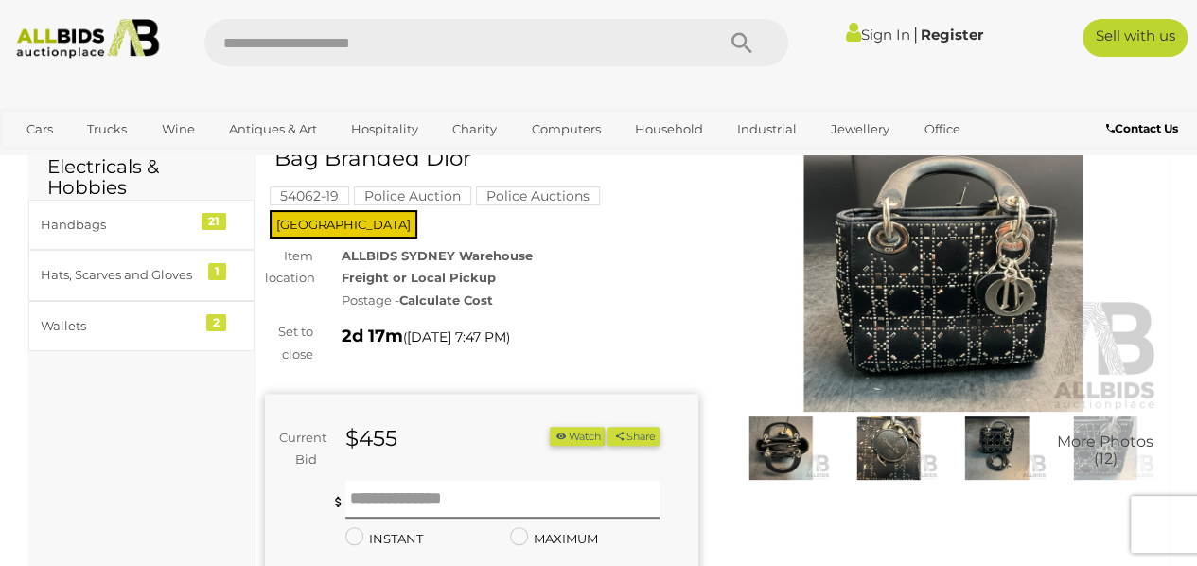
scroll to position [136, 0]
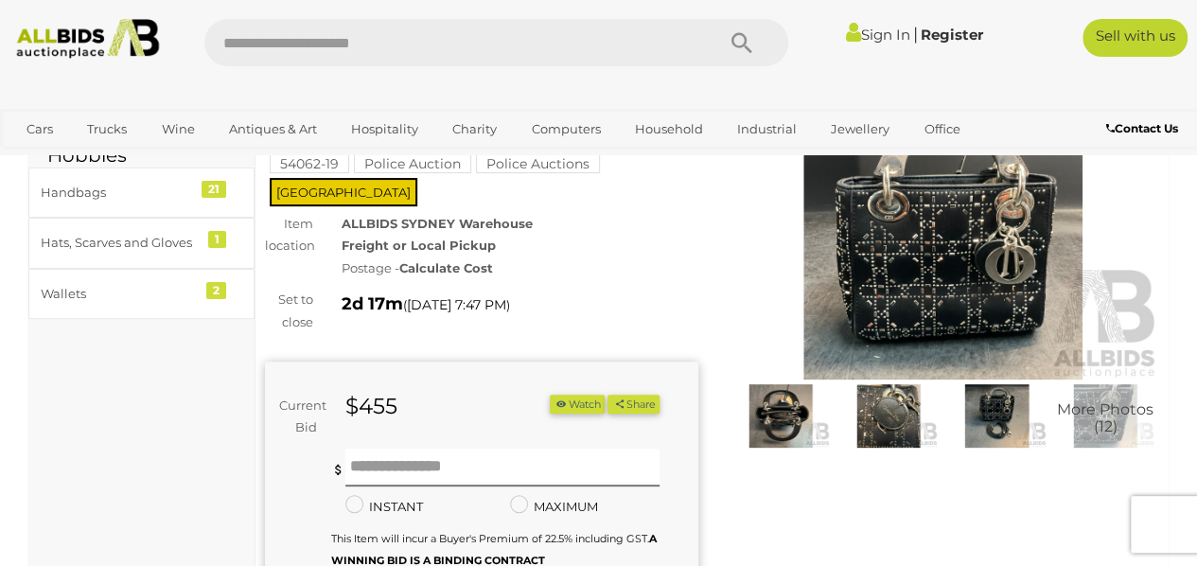
click at [909, 306] on img at bounding box center [943, 239] width 433 height 279
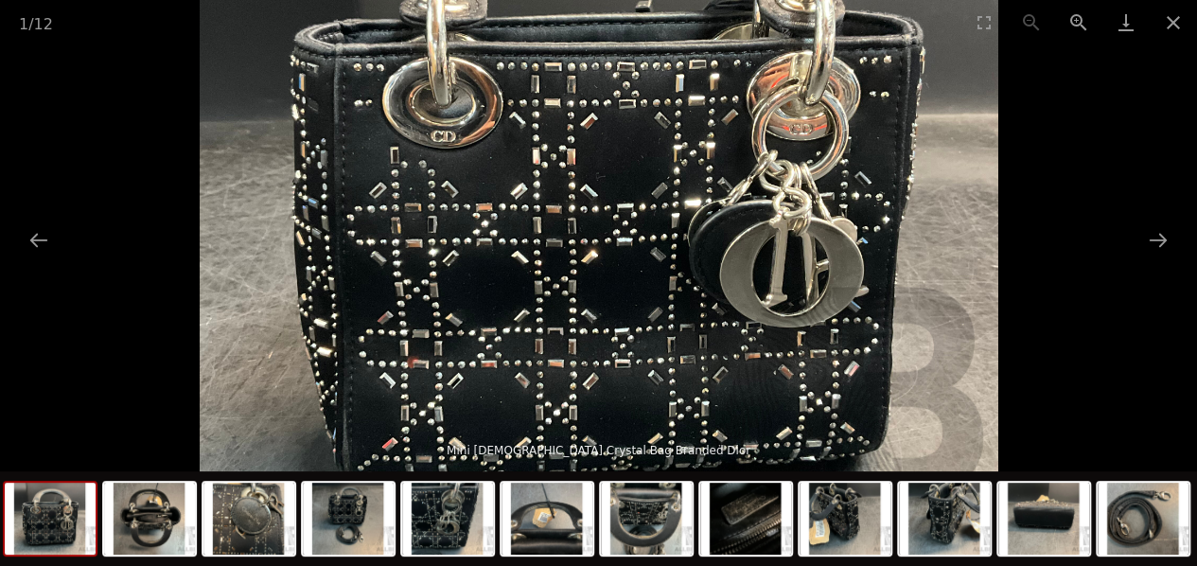
scroll to position [138, 0]
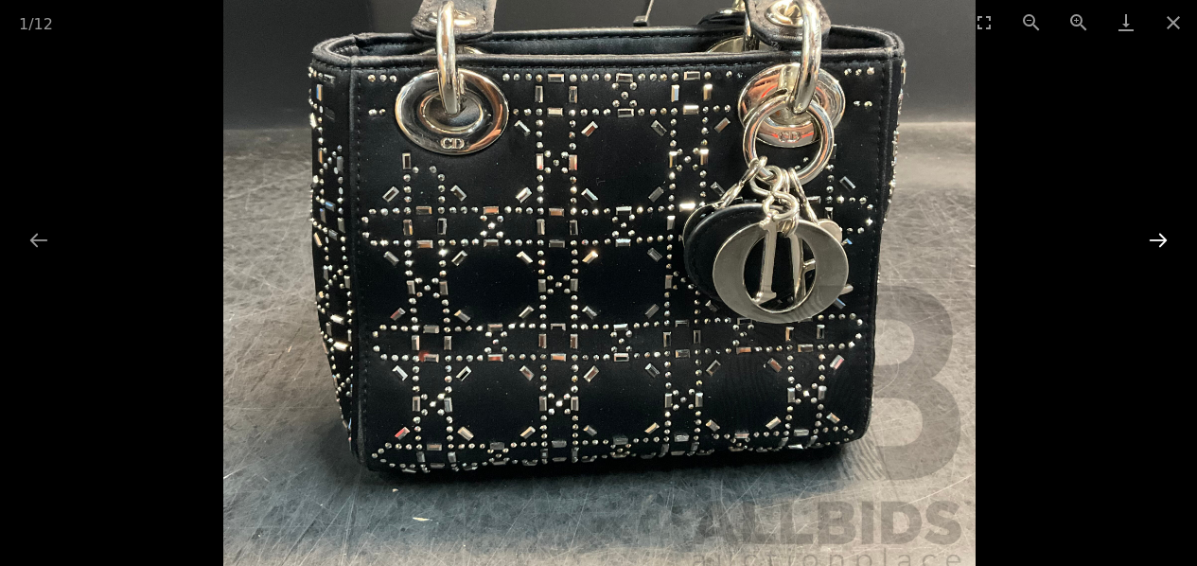
click at [1147, 248] on button "Next slide" at bounding box center [1158, 239] width 40 height 37
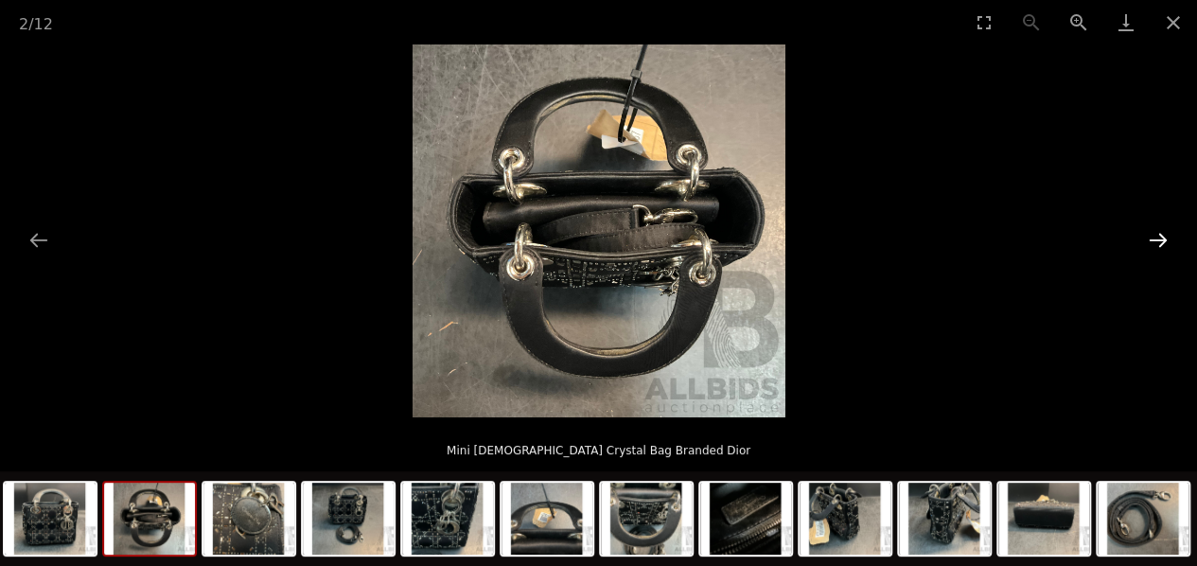
click at [1157, 248] on button "Next slide" at bounding box center [1158, 239] width 40 height 37
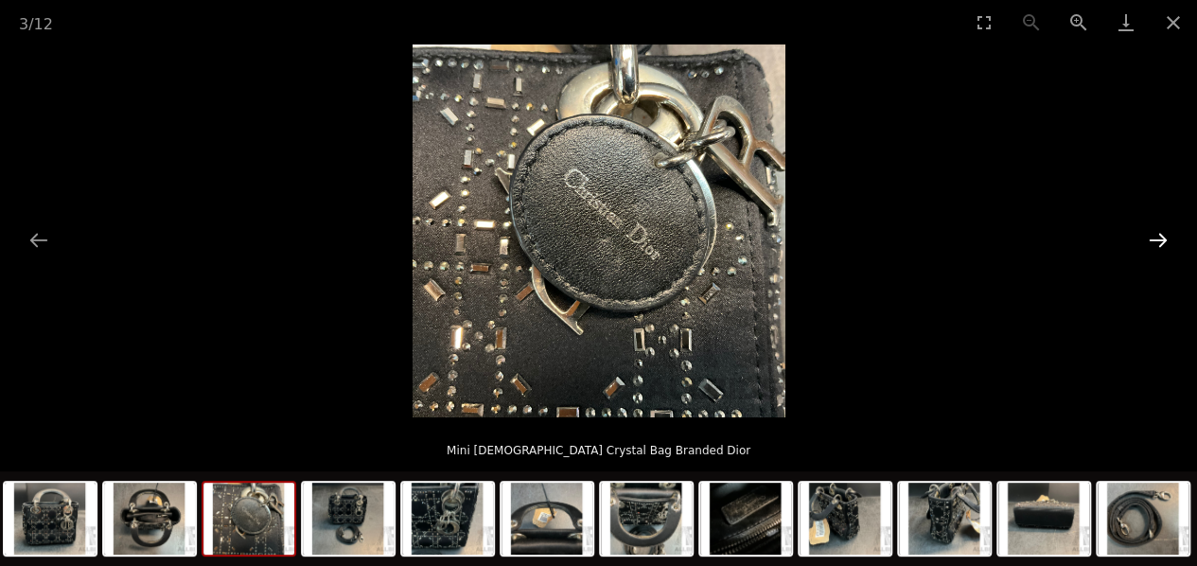
click at [1149, 240] on button "Next slide" at bounding box center [1158, 239] width 40 height 37
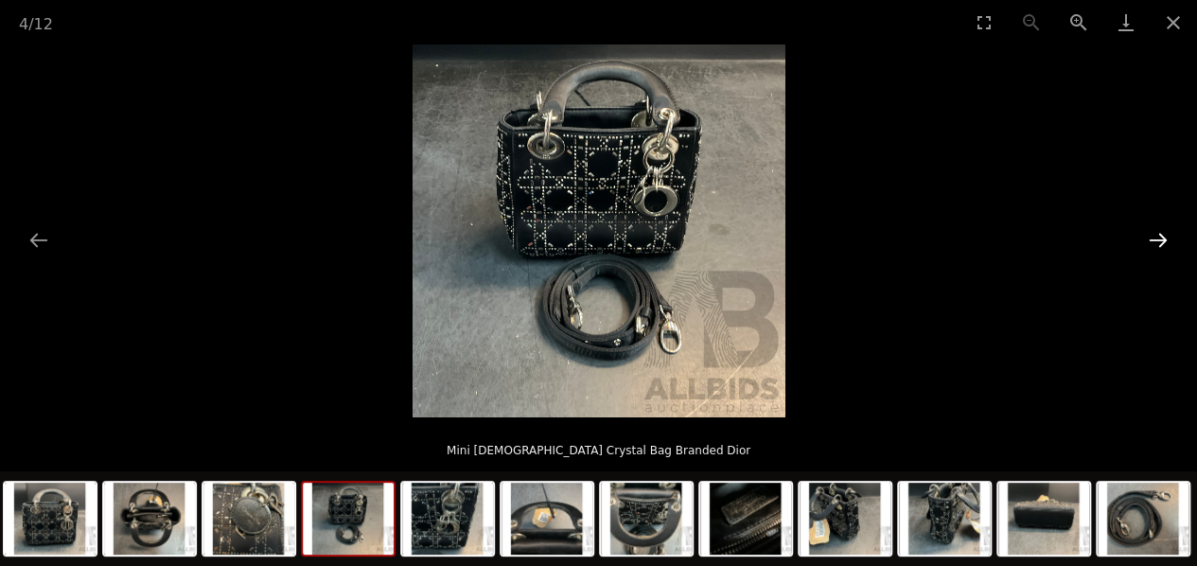
click at [1142, 246] on button "Next slide" at bounding box center [1158, 239] width 40 height 37
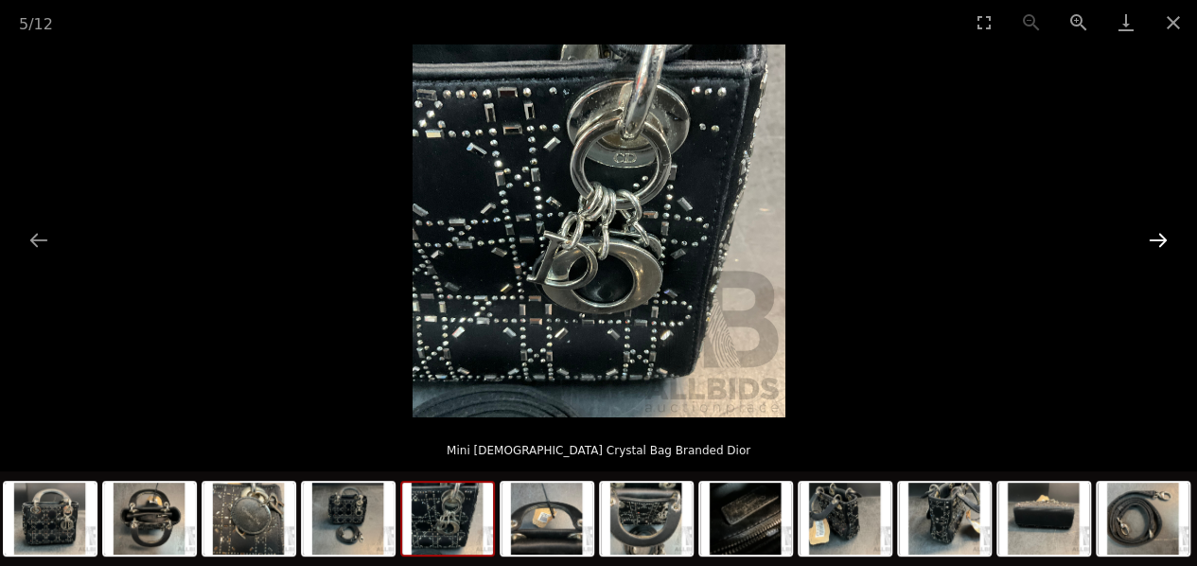
click at [1152, 250] on button "Next slide" at bounding box center [1158, 239] width 40 height 37
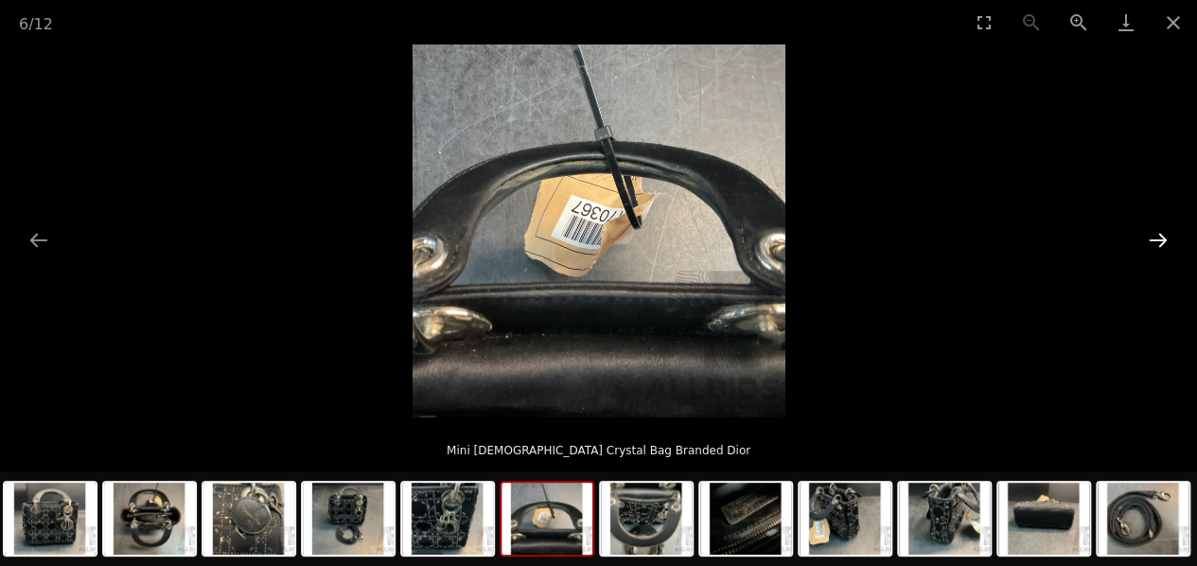
click at [1150, 251] on button "Next slide" at bounding box center [1158, 239] width 40 height 37
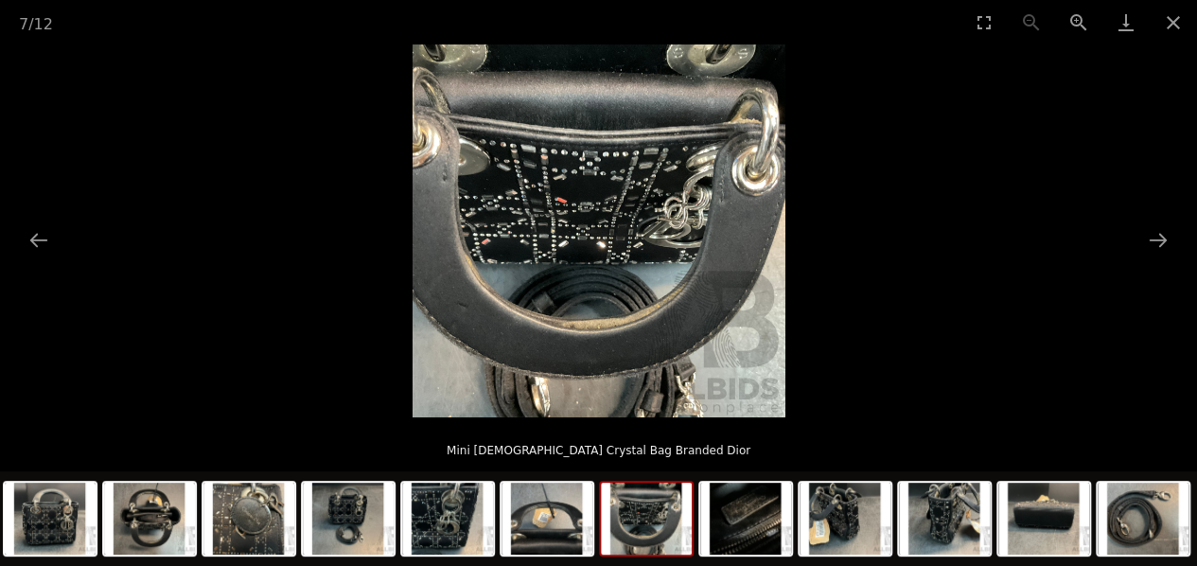
click at [1164, 259] on picture at bounding box center [598, 230] width 1197 height 373
